Goal: Transaction & Acquisition: Book appointment/travel/reservation

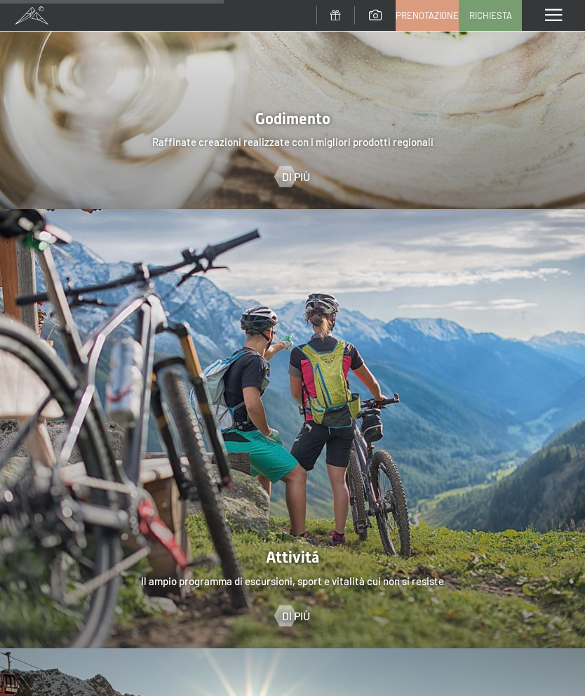
scroll to position [2364, 0]
click at [530, 609] on div "Di più" at bounding box center [292, 616] width 585 height 15
click at [529, 609] on div "Di più" at bounding box center [292, 616] width 585 height 15
click at [535, 560] on div at bounding box center [292, 429] width 585 height 439
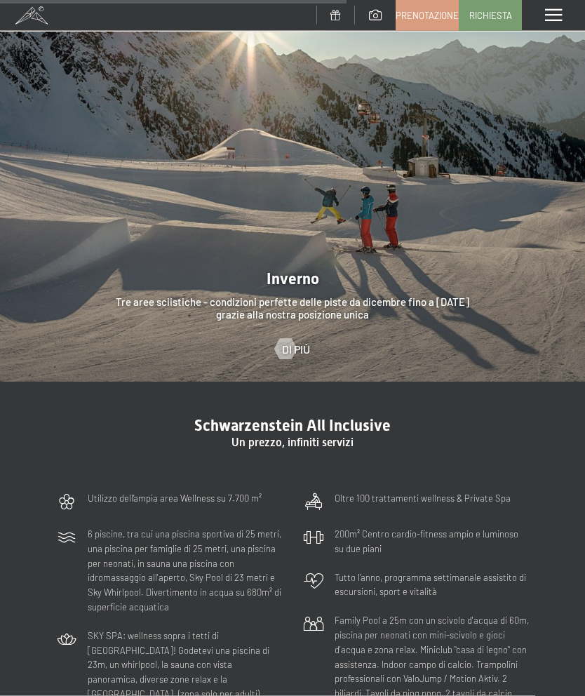
scroll to position [3110, 0]
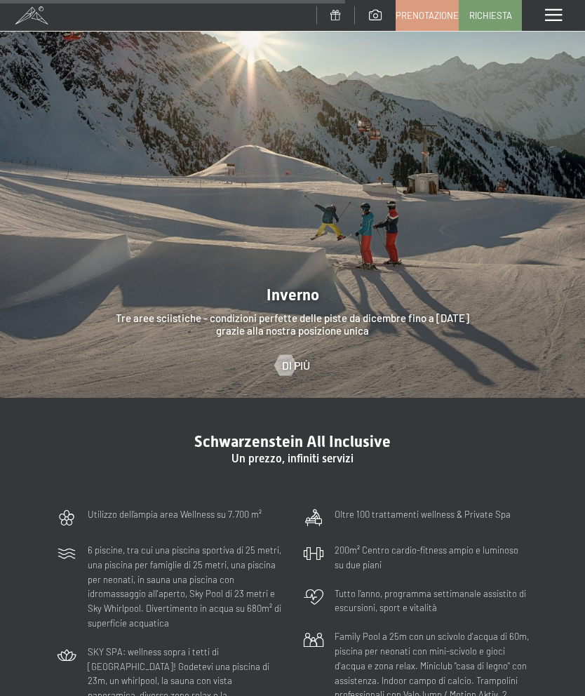
click at [290, 245] on div at bounding box center [292, 178] width 585 height 439
click at [298, 358] on link "Di più" at bounding box center [292, 365] width 35 height 15
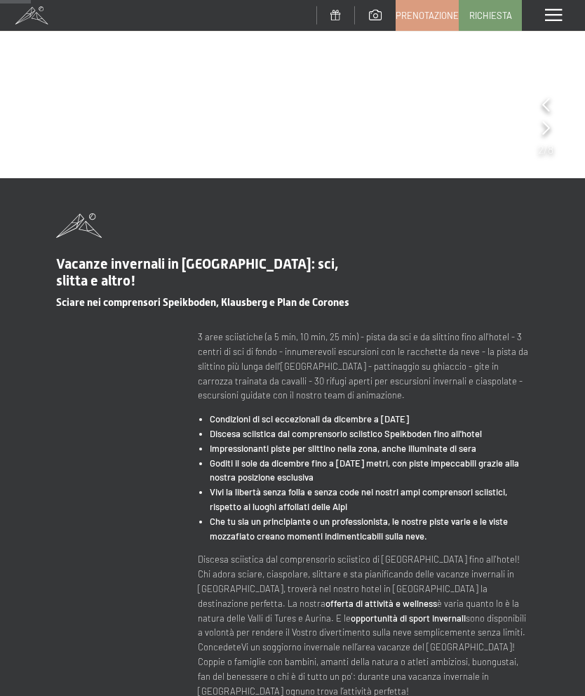
scroll to position [238, 0]
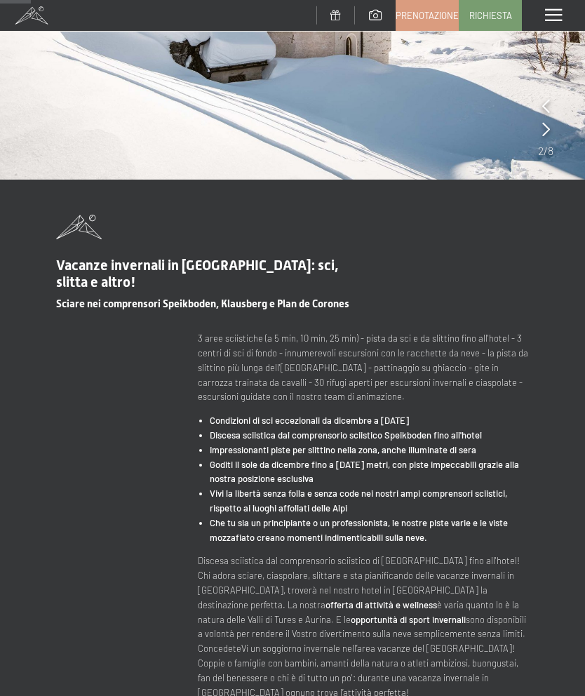
click at [196, 303] on span "Sciare nei comprensori Speikboden, Klausberg e Plan de Corones" at bounding box center [202, 303] width 293 height 13
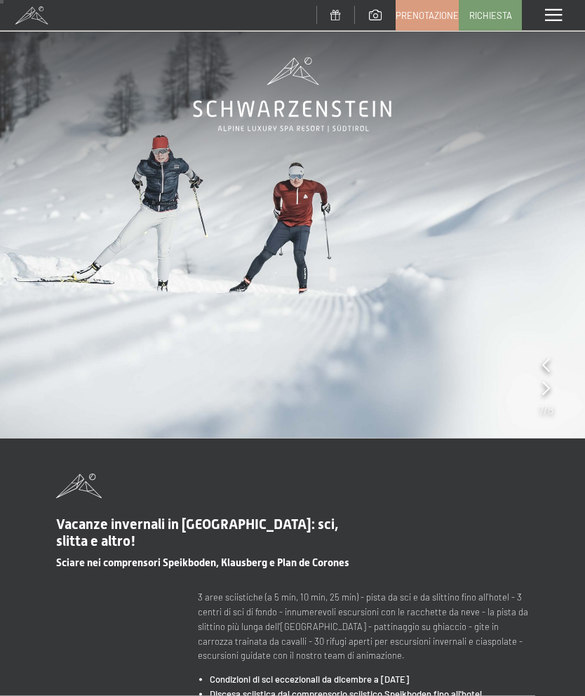
scroll to position [0, 0]
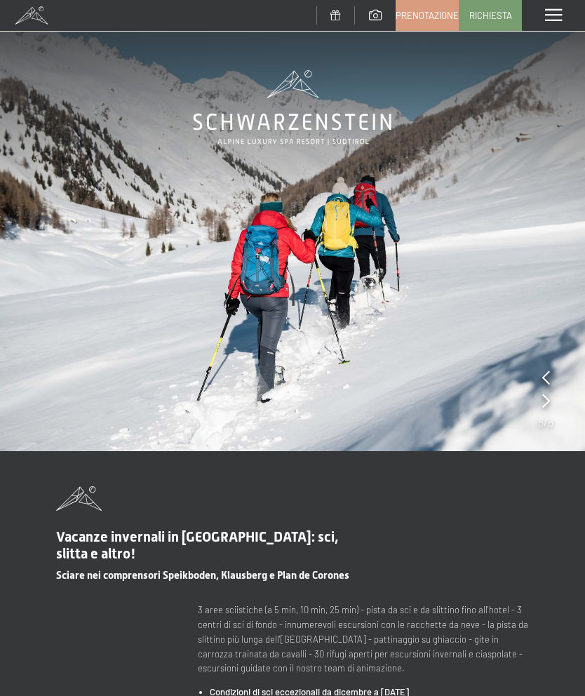
click at [553, 13] on span at bounding box center [553, 15] width 17 height 13
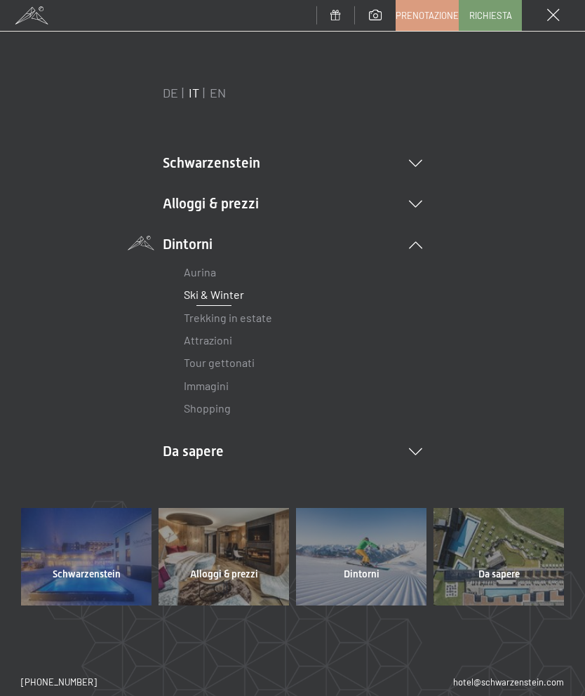
click at [236, 294] on link "Ski & Winter" at bounding box center [214, 293] width 60 height 13
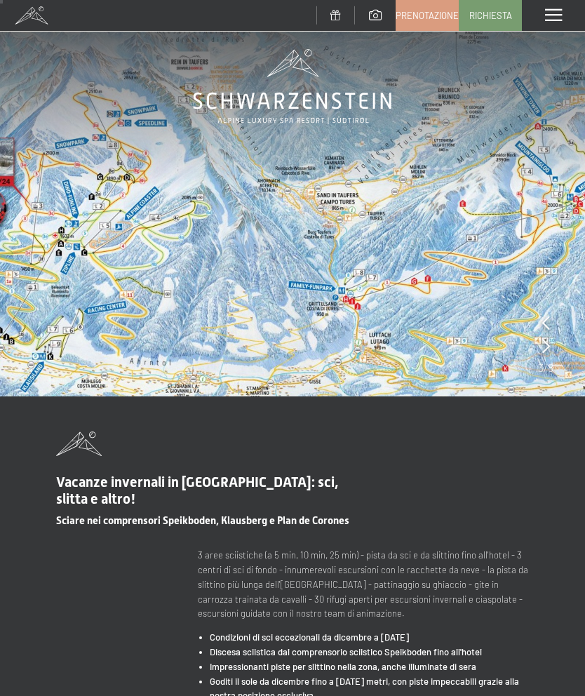
scroll to position [20, 0]
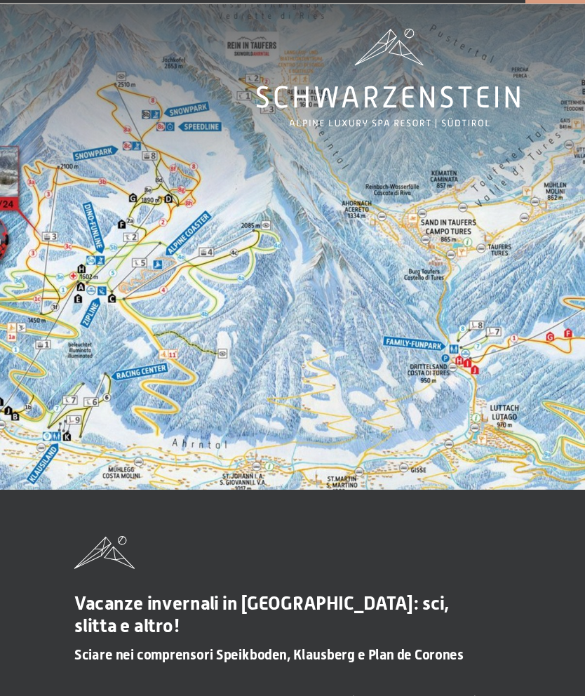
click at [411, 301] on img at bounding box center [292, 188] width 585 height 417
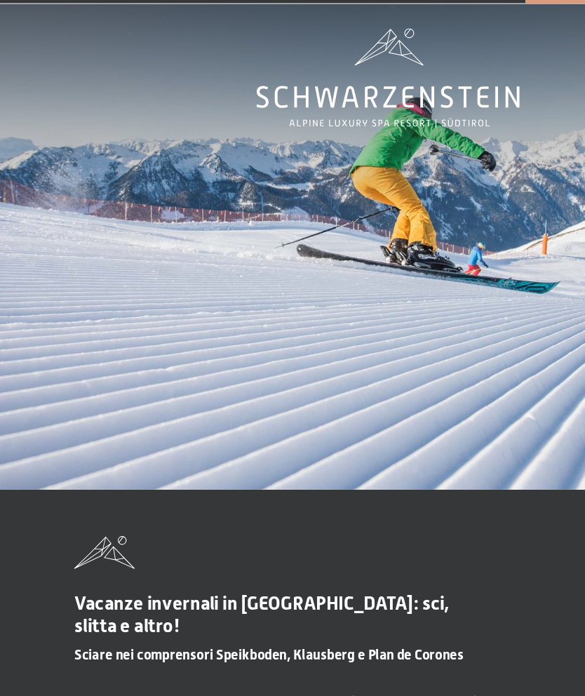
click at [436, 306] on img at bounding box center [292, 188] width 585 height 417
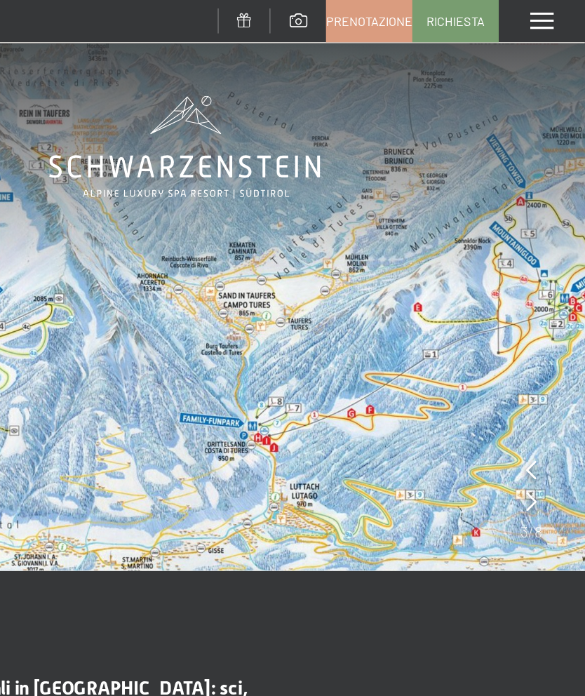
scroll to position [0, 0]
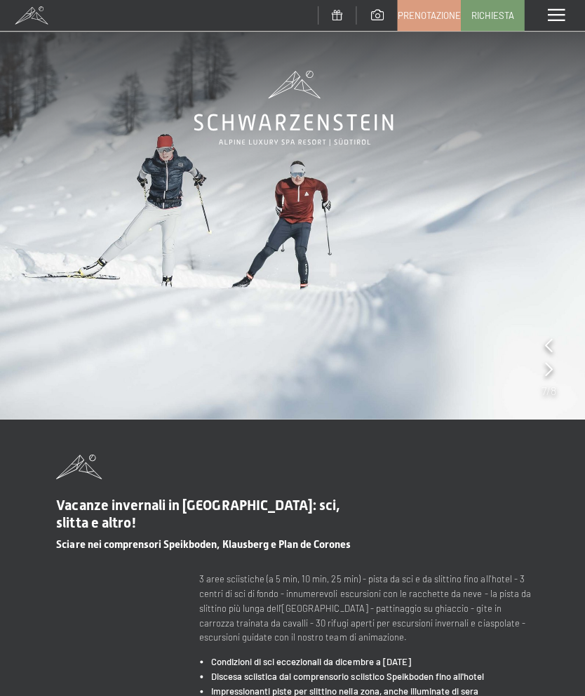
click at [555, 18] on span at bounding box center [553, 15] width 17 height 13
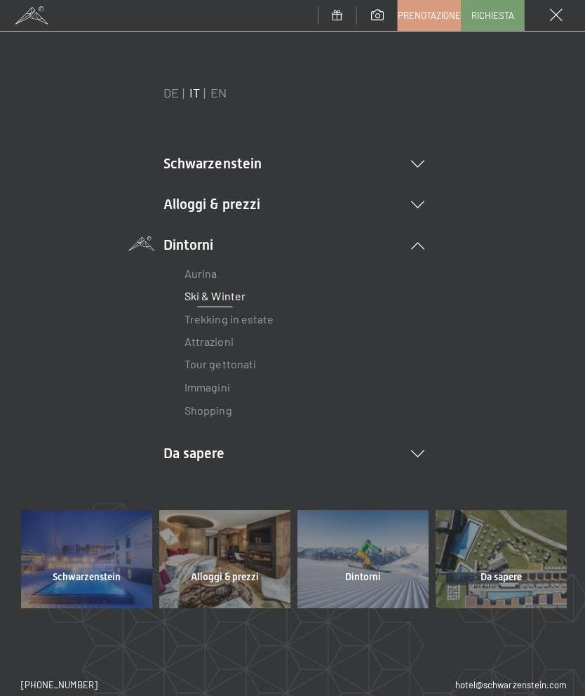
click at [248, 208] on li "Alloggi & prezzi Servizi inclusi Camere & prezzi Lista Offerte Lista Prezzi per…" at bounding box center [292, 204] width 259 height 20
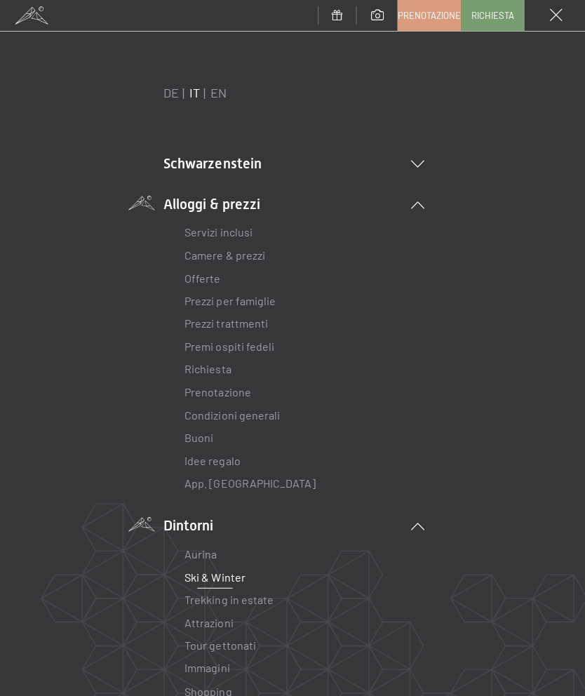
click at [230, 249] on link "Camere & prezzi" at bounding box center [224, 253] width 80 height 13
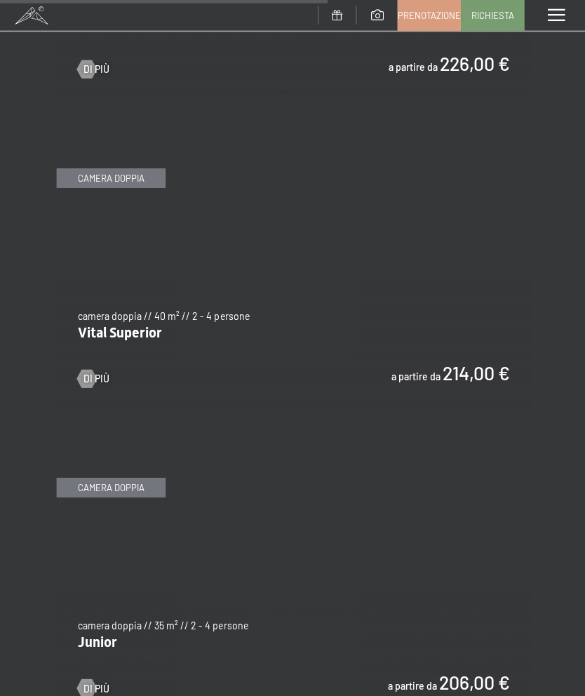
scroll to position [3024, 0]
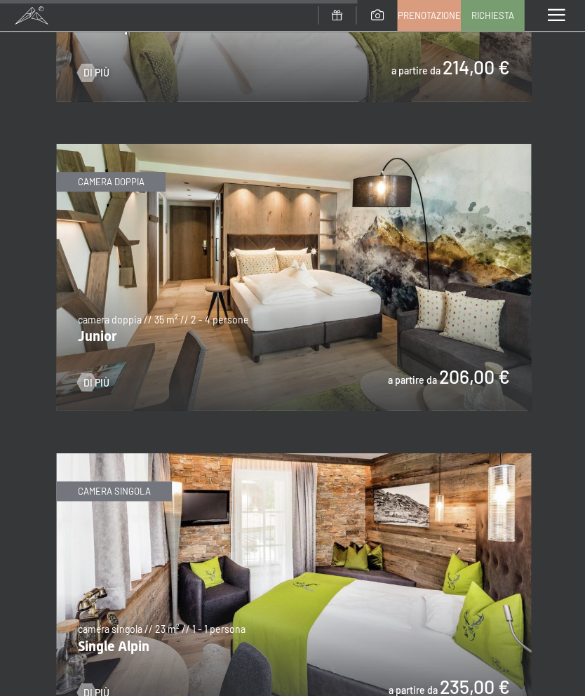
scroll to position [3327, 0]
click at [243, 309] on img at bounding box center [292, 277] width 473 height 266
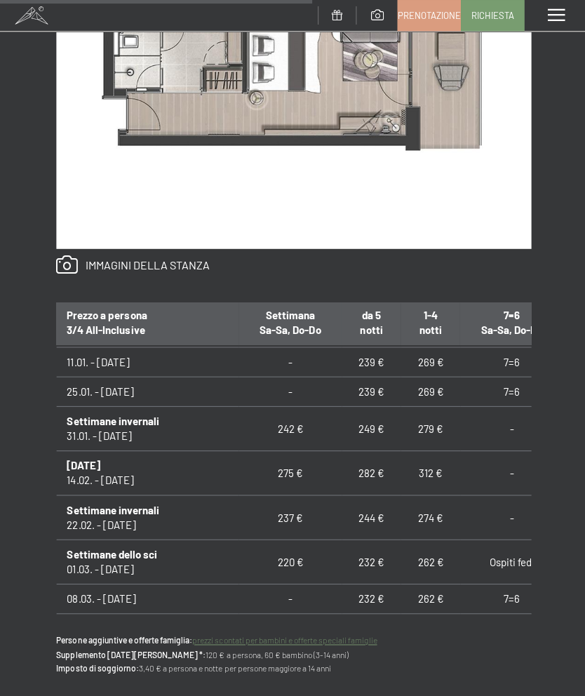
scroll to position [865, 0]
click at [171, 506] on td "Settimane invernali 22.02. - [DATE]" at bounding box center [147, 515] width 182 height 44
click at [290, 515] on td "237 €" at bounding box center [289, 515] width 102 height 44
click at [292, 516] on td "237 €" at bounding box center [289, 515] width 102 height 44
click at [293, 501] on td "237 €" at bounding box center [289, 515] width 102 height 44
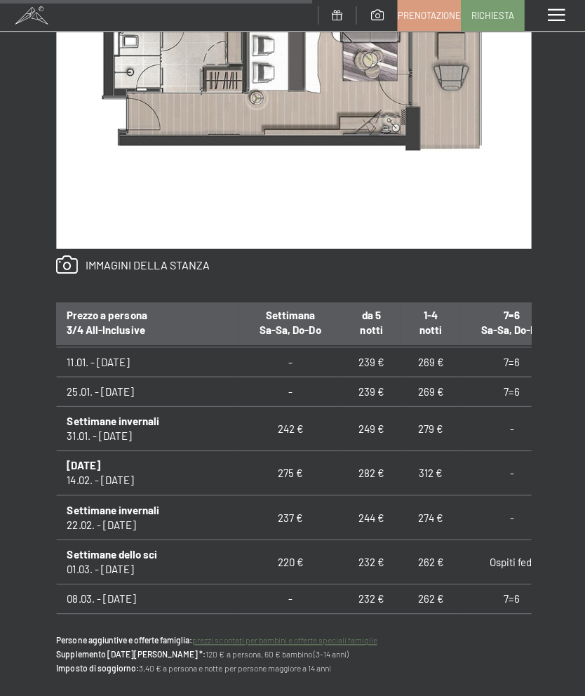
click at [293, 505] on td "237 €" at bounding box center [289, 515] width 102 height 44
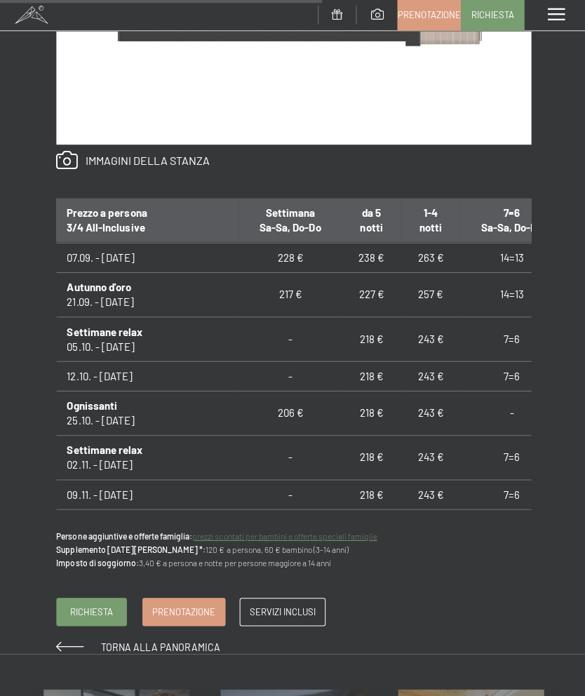
scroll to position [0, 0]
click at [433, 462] on td "243 €" at bounding box center [428, 455] width 59 height 44
click at [443, 395] on td "243 €" at bounding box center [428, 411] width 59 height 44
click at [458, 347] on td "7=6" at bounding box center [509, 338] width 102 height 44
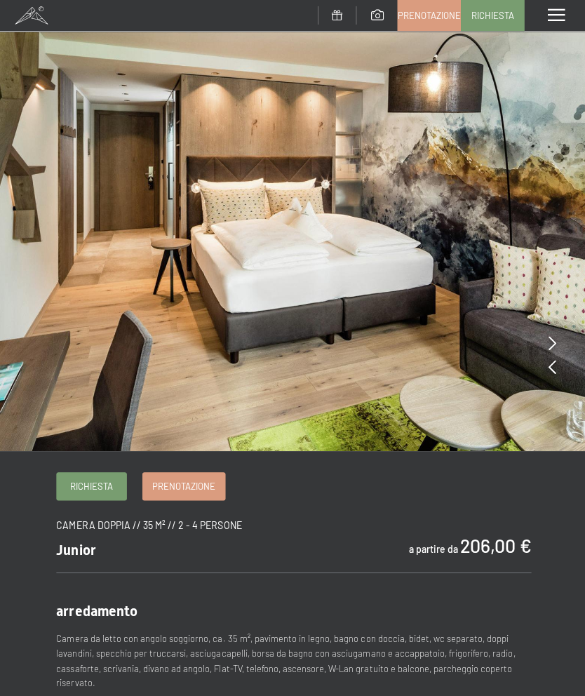
click at [553, 22] on span at bounding box center [553, 15] width 17 height 13
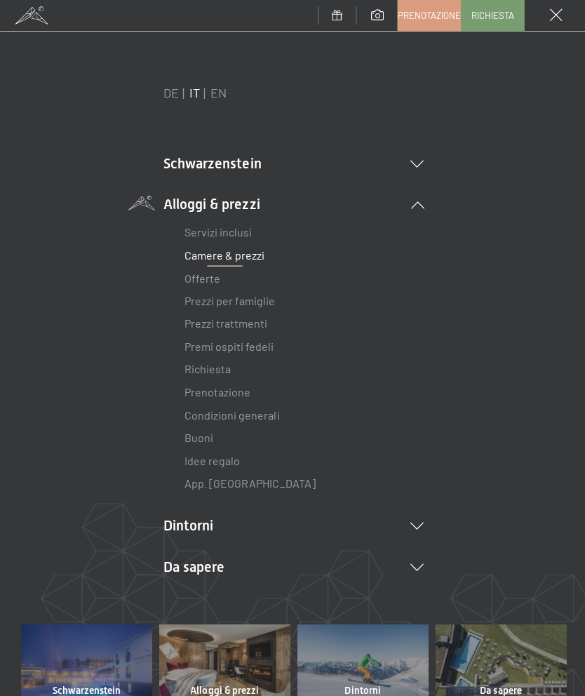
click at [213, 271] on link "Offerte" at bounding box center [202, 276] width 36 height 13
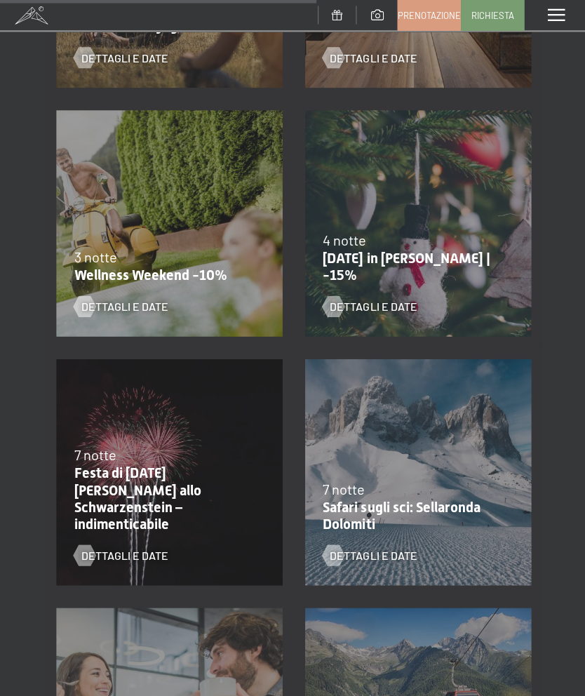
scroll to position [1181, 0]
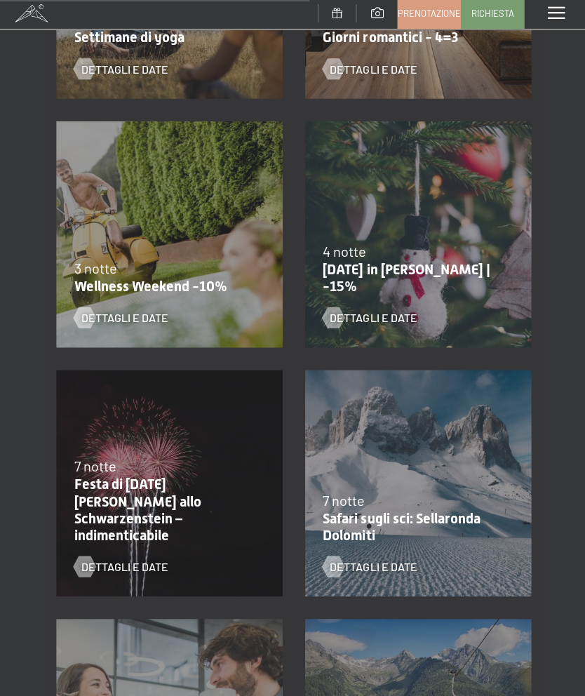
click at [368, 320] on span "Dettagli e Date" at bounding box center [371, 318] width 87 height 15
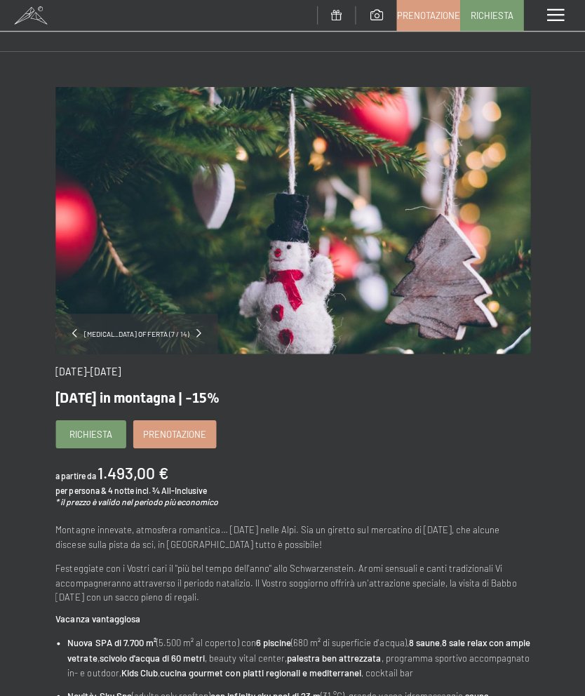
scroll to position [11, 0]
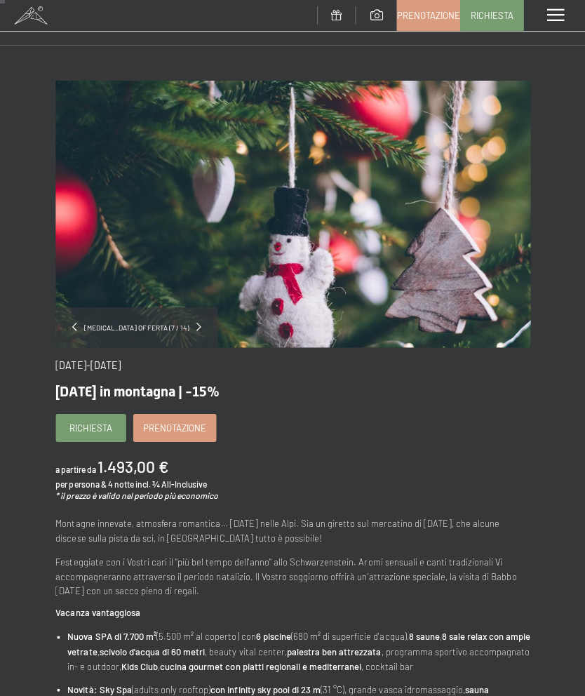
click at [572, 381] on div "[MEDICAL_DATA] offerta (7 / 14) [DATE]-[DATE] [DATE] in montagna | -15% Richies…" at bounding box center [292, 597] width 585 height 1034
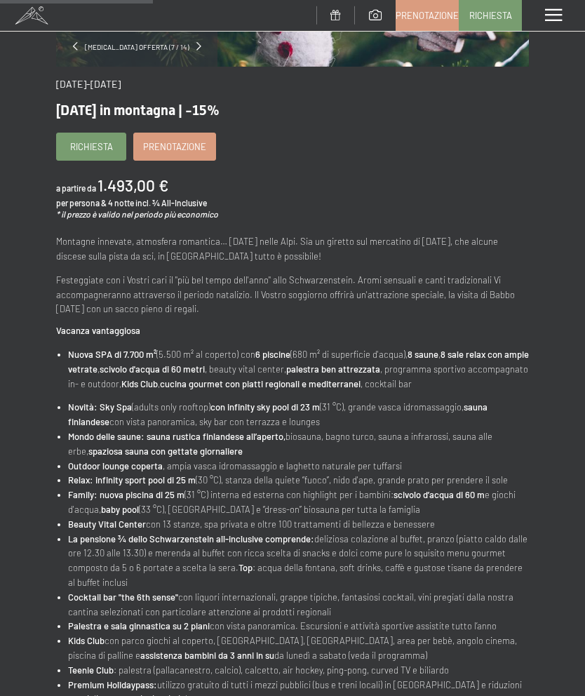
scroll to position [291, 0]
click at [494, 557] on li "La pensione ¾ dello Schwarzenstein all-inclusive comprende: deliziosa colazione…" at bounding box center [298, 560] width 461 height 58
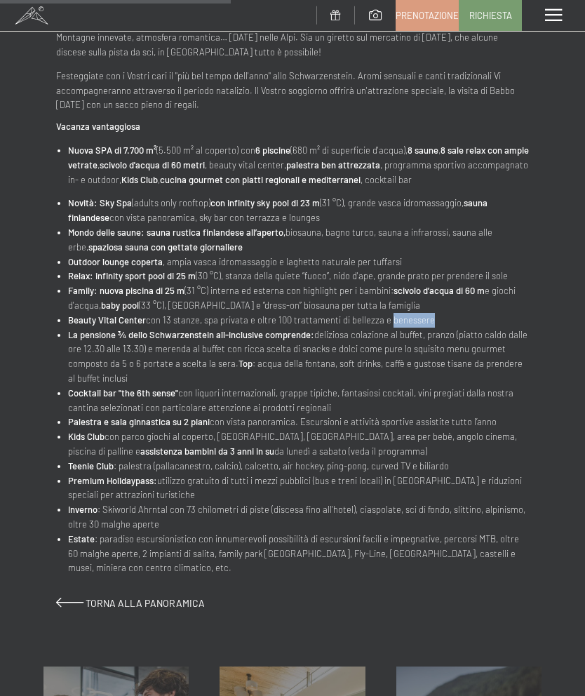
scroll to position [520, 0]
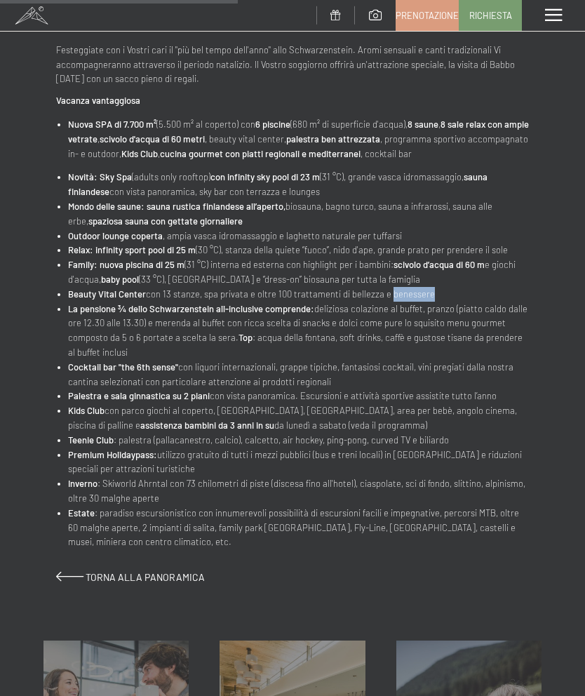
click at [466, 184] on li "Novità: Sky Spa (adults only rooftop) con infinity sky pool di 23 m (31 °C), gr…" at bounding box center [298, 184] width 461 height 29
click at [78, 531] on div "[DATE]-[DATE] [DATE] in montagna | -15% Richiesta Prenotazione a partire da 1.4…" at bounding box center [292, 210] width 473 height 747
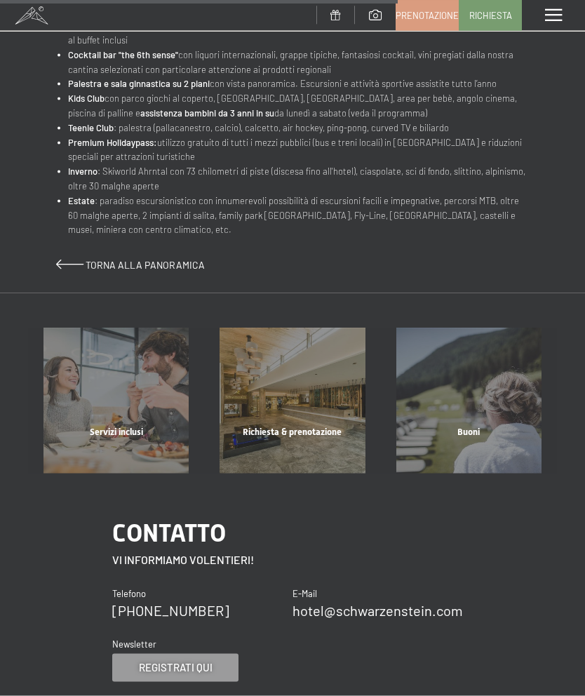
scroll to position [834, 0]
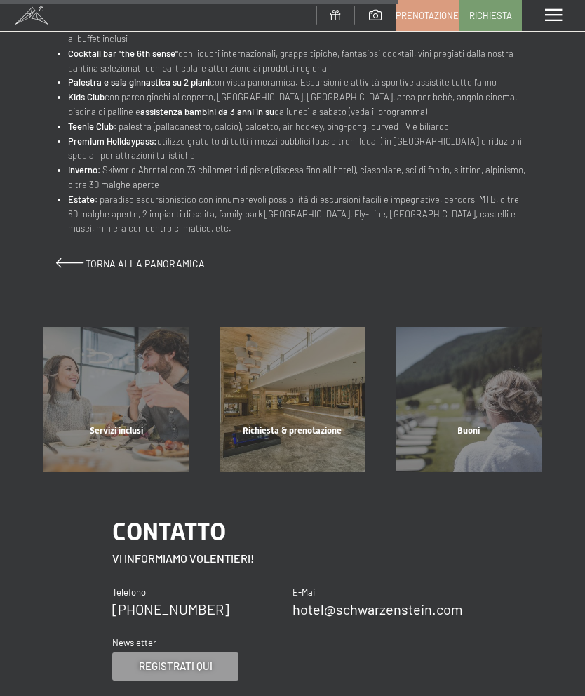
click at [135, 257] on span "Torna alla panoramica" at bounding box center [145, 263] width 119 height 12
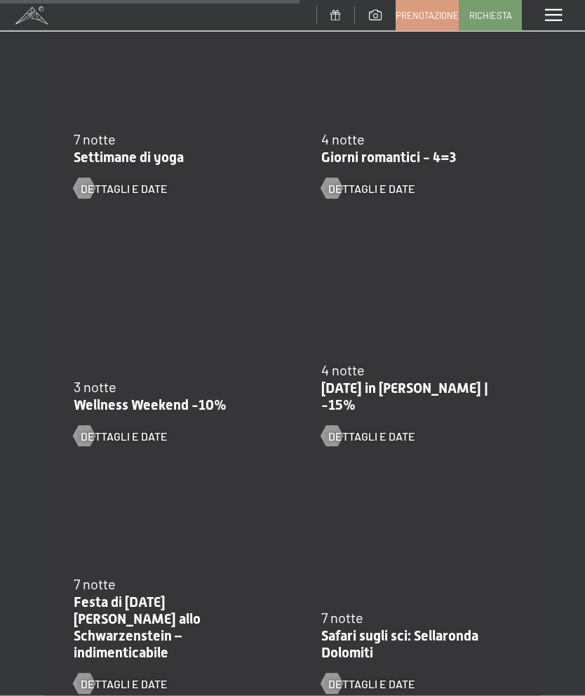
scroll to position [1064, 0]
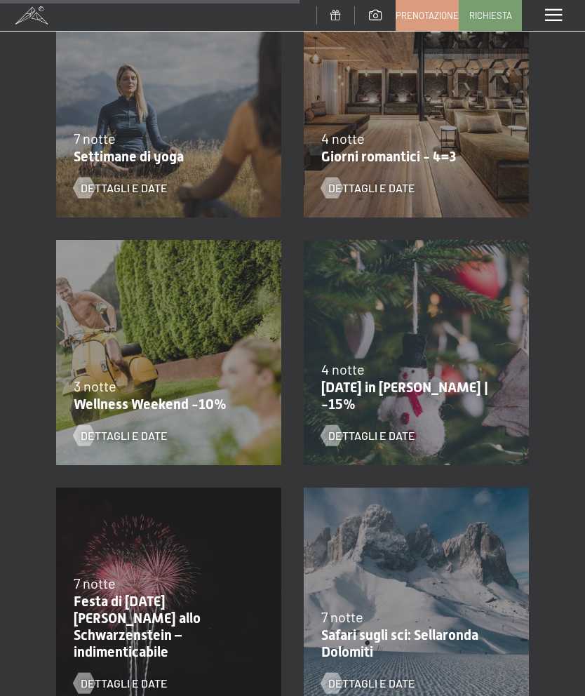
click at [414, 633] on p "Safari sugli sci: Sellaronda Dolomiti" at bounding box center [412, 643] width 183 height 34
click at [392, 677] on span "Dettagli e Date" at bounding box center [371, 682] width 87 height 15
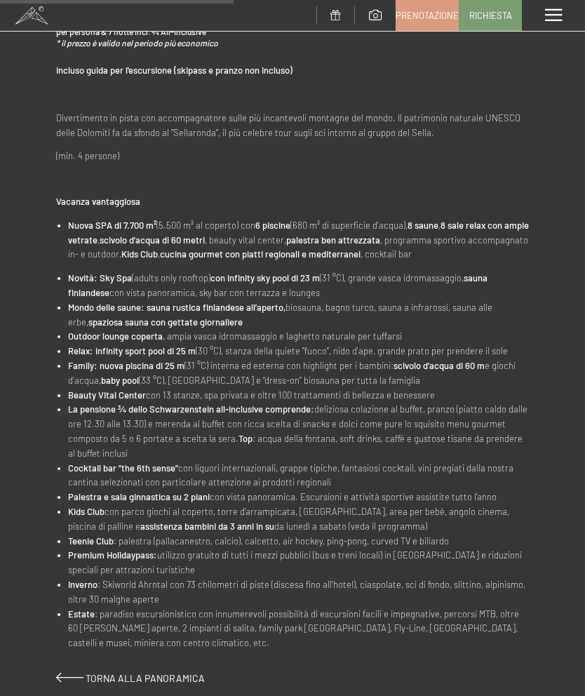
scroll to position [462, 0]
